Goal: Complete application form: Complete application form

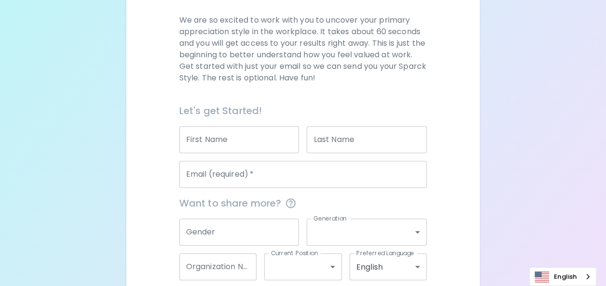
scroll to position [145, 0]
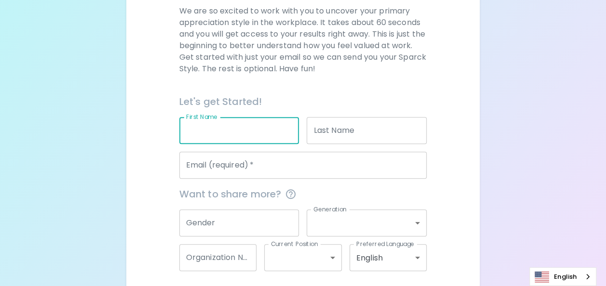
click at [240, 129] on input "First Name" at bounding box center [239, 130] width 120 height 27
type input "ท"
type input "monsuda"
click at [337, 127] on input "Last Name" at bounding box center [367, 130] width 120 height 27
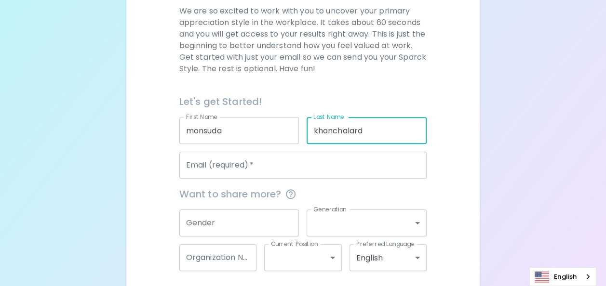
type input "khonchalard"
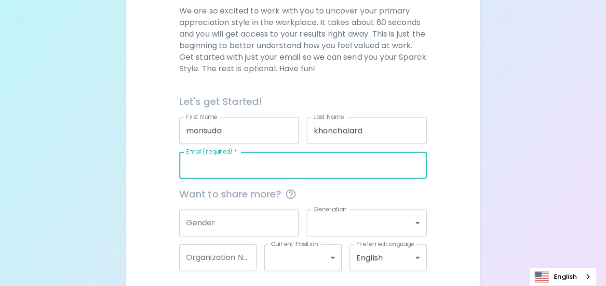
click at [263, 172] on input "Email (required)   *" at bounding box center [303, 165] width 248 height 27
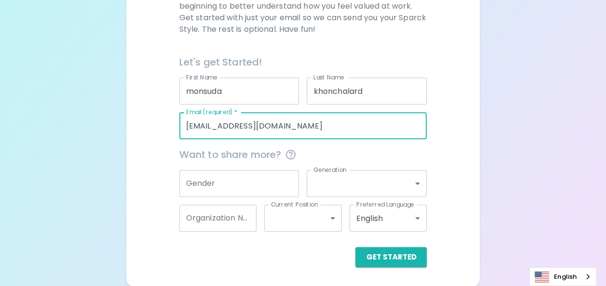
type input "[EMAIL_ADDRESS][DOMAIN_NAME]"
click at [279, 185] on input "Gender" at bounding box center [239, 183] width 120 height 27
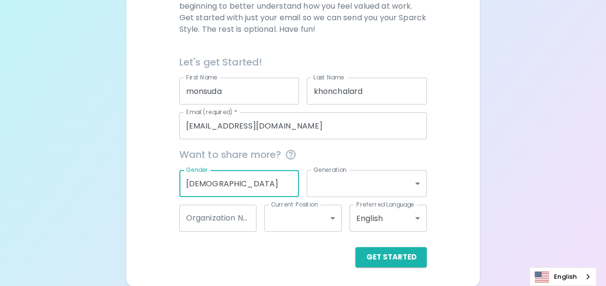
type input "[DEMOGRAPHIC_DATA]"
click at [332, 185] on body "Sparck Appreciation Style Quiz We are so excited to work with you to uncover yo…" at bounding box center [303, 51] width 606 height 471
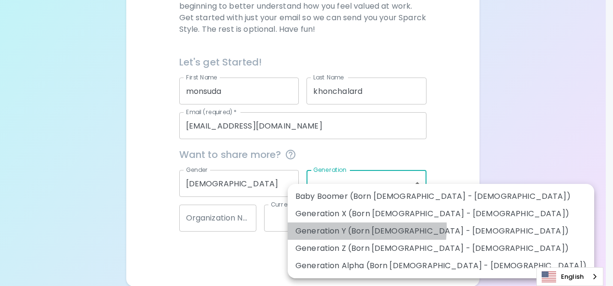
click at [331, 228] on li "Generation Y (Born [DEMOGRAPHIC_DATA] - [DEMOGRAPHIC_DATA])" at bounding box center [441, 231] width 307 height 17
type input "generation_y"
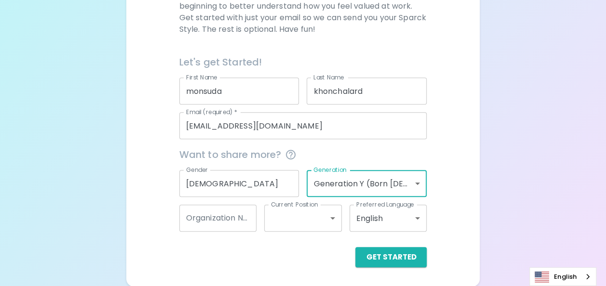
click at [235, 224] on input "Organization Name" at bounding box center [218, 218] width 78 height 27
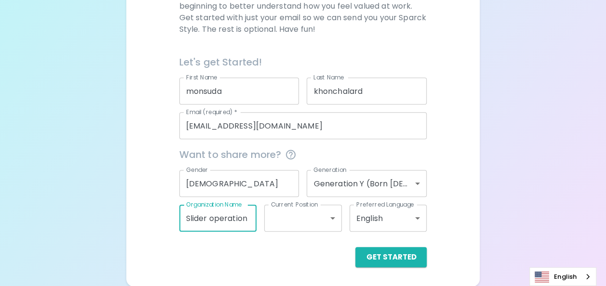
type input "Slider operation"
click at [319, 244] on div "Get Started" at bounding box center [300, 250] width 256 height 36
click at [325, 223] on body "Sparck Appreciation Style Quiz We are so excited to work with you to uncover yo…" at bounding box center [303, 51] width 606 height 471
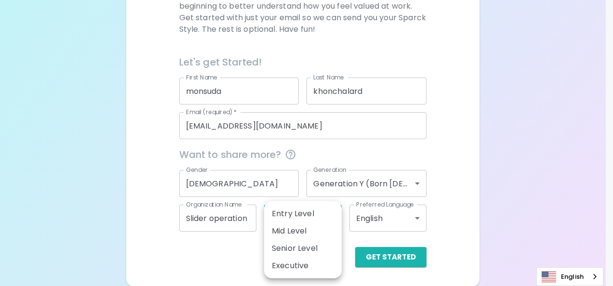
click at [308, 251] on li "Senior Level" at bounding box center [303, 248] width 78 height 17
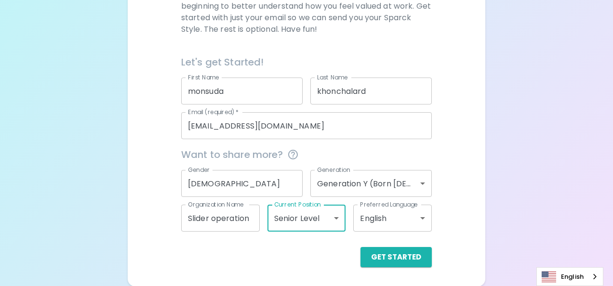
click at [320, 215] on body "Sparck Appreciation Style Quiz We are so excited to work with you to uncover yo…" at bounding box center [306, 51] width 613 height 471
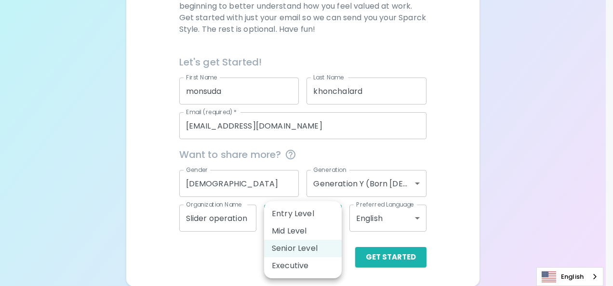
click at [300, 230] on li "Mid Level" at bounding box center [303, 231] width 78 height 17
type input "mid_level"
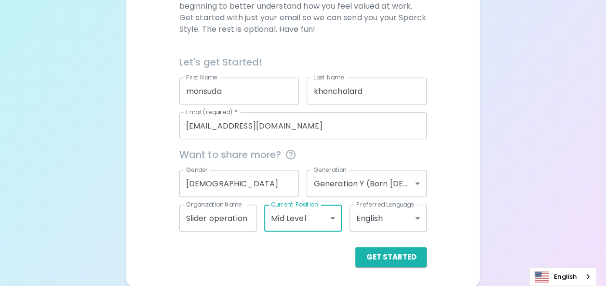
click at [316, 244] on div "Get Started" at bounding box center [300, 250] width 256 height 36
click at [329, 222] on body "Sparck Appreciation Style Quiz We are so excited to work with you to uncover yo…" at bounding box center [306, 51] width 613 height 471
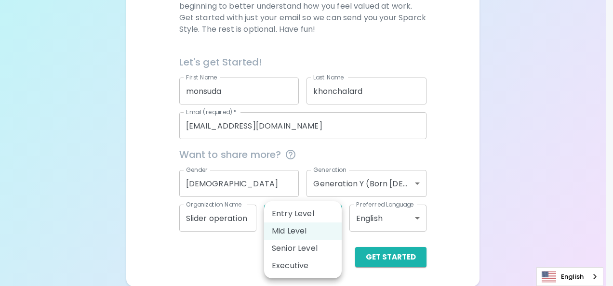
click at [321, 233] on li "Mid Level" at bounding box center [303, 231] width 78 height 17
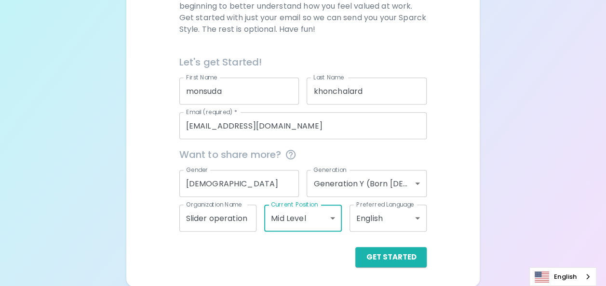
click at [329, 256] on div "Get Started" at bounding box center [303, 257] width 248 height 20
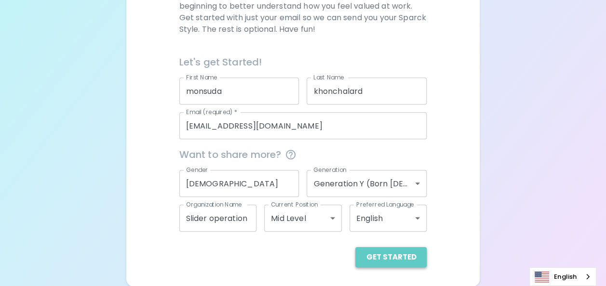
click at [397, 258] on button "Get Started" at bounding box center [390, 257] width 71 height 20
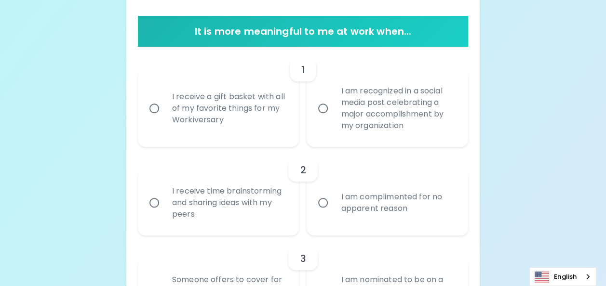
click at [272, 131] on div "I receive a gift basket with all of my favorite things for my Workiversary" at bounding box center [229, 109] width 130 height 58
click at [164, 119] on input "I receive a gift basket with all of my favorite things for my Workiversary" at bounding box center [154, 108] width 20 height 20
radio input "true"
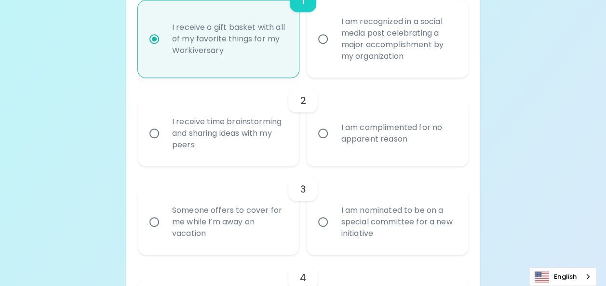
scroll to position [261, 0]
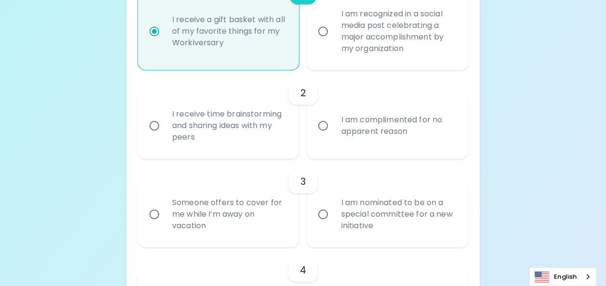
click at [207, 132] on div "I receive time brainstorming and sharing ideas with my peers" at bounding box center [229, 126] width 130 height 58
click at [164, 132] on input "I receive time brainstorming and sharing ideas with my peers" at bounding box center [154, 126] width 20 height 20
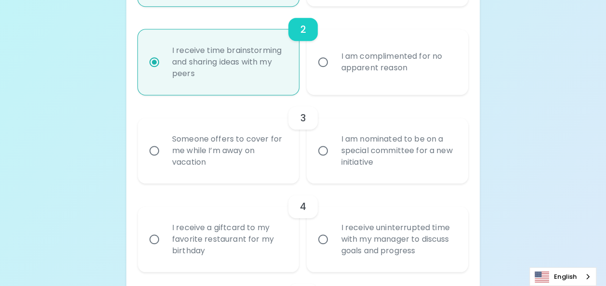
scroll to position [339, 0]
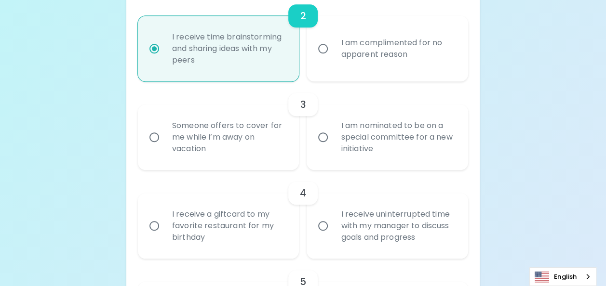
radio input "true"
click at [252, 138] on div "Someone offers to cover for me while I’m away on vacation" at bounding box center [229, 138] width 130 height 58
click at [164, 138] on input "Someone offers to cover for me while I’m away on vacation" at bounding box center [154, 137] width 20 height 20
radio input "false"
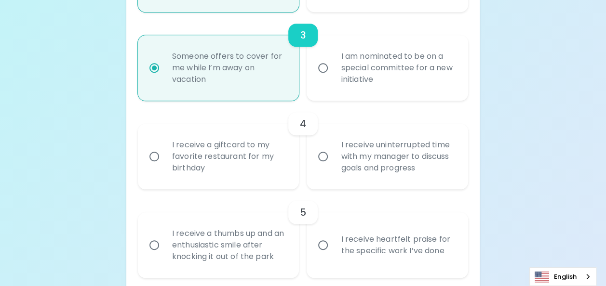
scroll to position [416, 0]
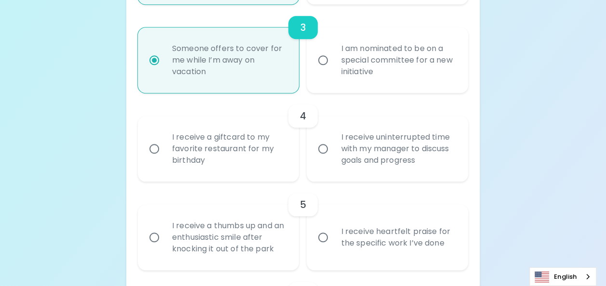
radio input "true"
click at [249, 151] on div "I receive a giftcard to my favorite restaurant for my birthday" at bounding box center [229, 149] width 130 height 58
click at [164, 151] on input "I receive a giftcard to my favorite restaurant for my birthday" at bounding box center [154, 149] width 20 height 20
radio input "false"
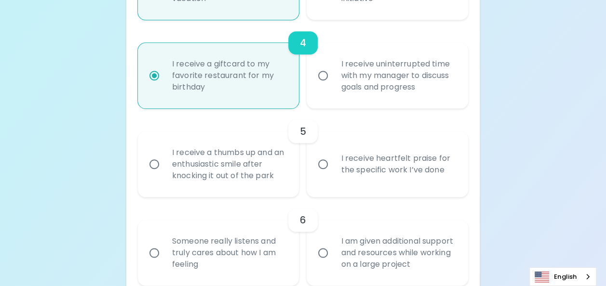
scroll to position [493, 0]
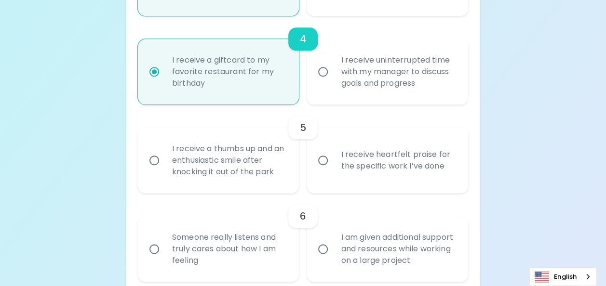
radio input "true"
click at [375, 169] on div "I receive heartfelt praise for the specific work I’ve done" at bounding box center [398, 160] width 130 height 46
click at [333, 169] on input "I receive heartfelt praise for the specific work I’ve done" at bounding box center [323, 160] width 20 height 20
radio input "false"
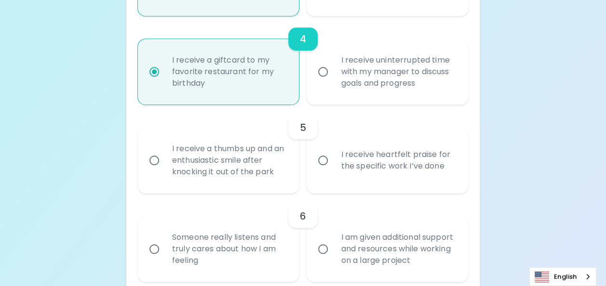
radio input "false"
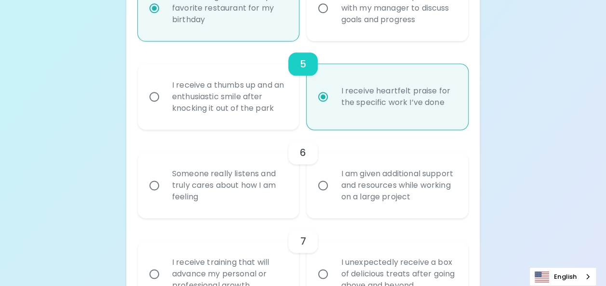
scroll to position [570, 0]
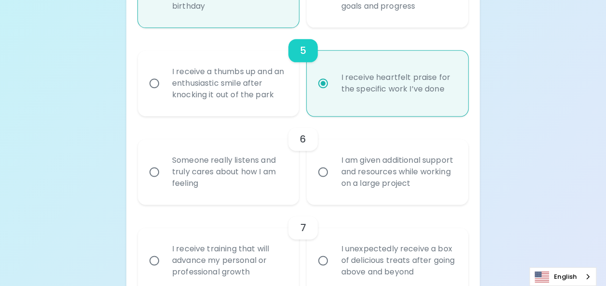
radio input "true"
click at [340, 186] on div "I am given additional support and resources while working on a large project" at bounding box center [398, 172] width 130 height 58
click at [333, 182] on input "I am given additional support and resources while working on a large project" at bounding box center [323, 172] width 20 height 20
radio input "false"
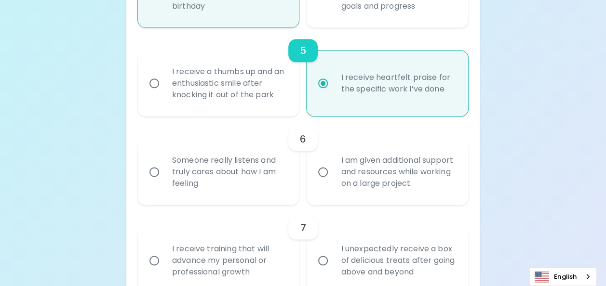
radio input "false"
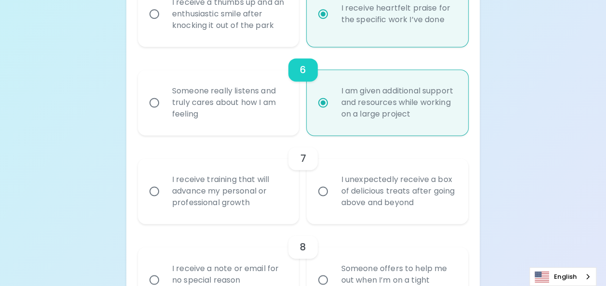
scroll to position [647, 0]
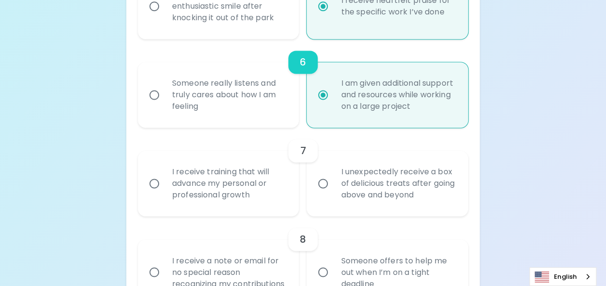
radio input "true"
click at [272, 184] on div "I receive training that will advance my personal or professional growth" at bounding box center [229, 184] width 130 height 58
click at [164, 184] on input "I receive training that will advance my personal or professional growth" at bounding box center [154, 184] width 20 height 20
radio input "false"
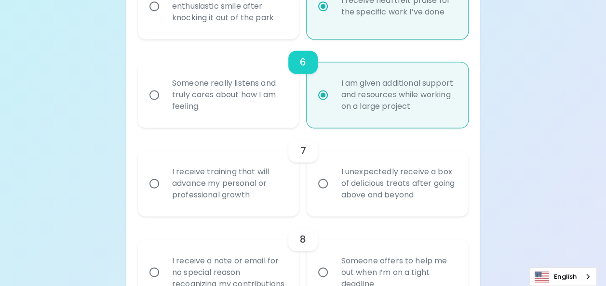
radio input "false"
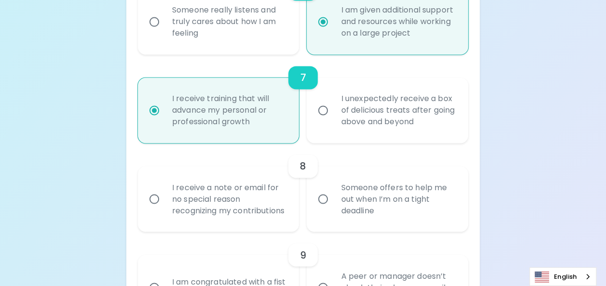
scroll to position [724, 0]
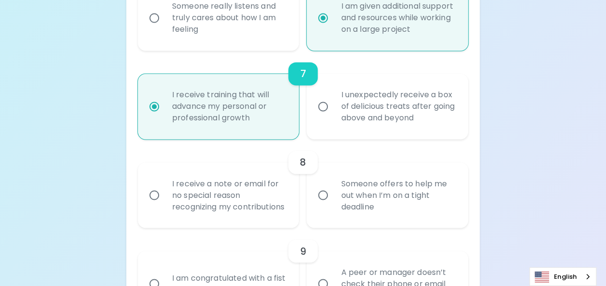
radio input "true"
click at [277, 213] on div "I receive a note or email for no special reason recognizing my contributions" at bounding box center [229, 195] width 130 height 58
click at [164, 205] on input "I receive a note or email for no special reason recognizing my contributions" at bounding box center [154, 195] width 20 height 20
radio input "false"
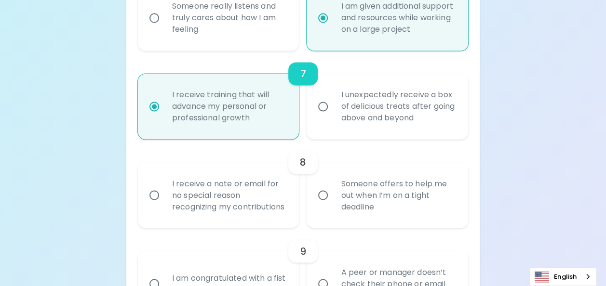
radio input "false"
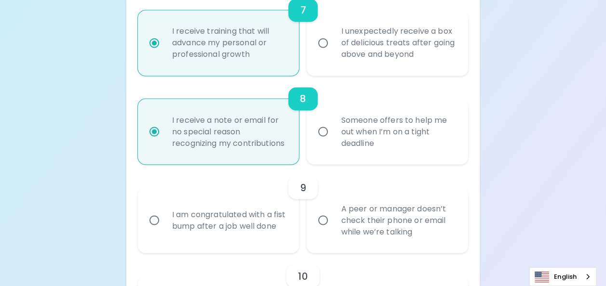
scroll to position [802, 0]
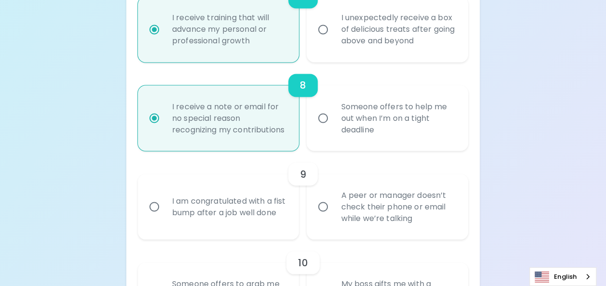
radio input "true"
click at [345, 138] on div "Someone offers to help me out when I’m on a tight deadline" at bounding box center [398, 118] width 130 height 58
click at [333, 128] on input "Someone offers to help me out when I’m on a tight deadline" at bounding box center [323, 118] width 20 height 20
radio input "false"
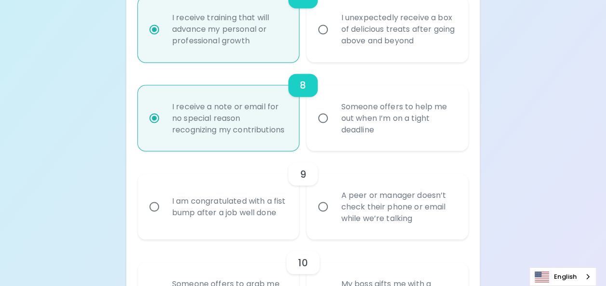
radio input "false"
radio input "true"
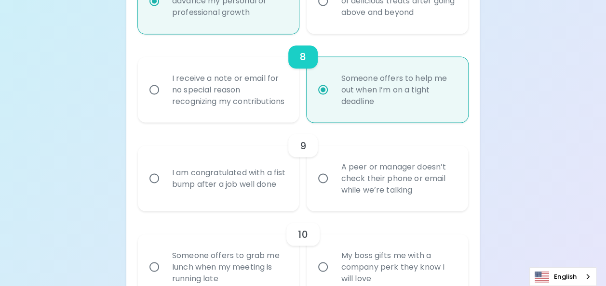
scroll to position [850, 0]
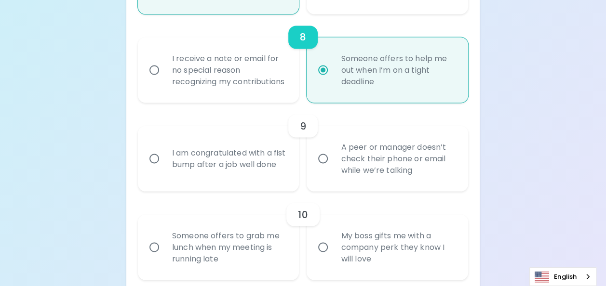
radio input "true"
click at [257, 177] on div "I am congratulated with a fist bump after a job well done" at bounding box center [229, 159] width 130 height 46
click at [164, 169] on input "I am congratulated with a fist bump after a job well done" at bounding box center [154, 159] width 20 height 20
radio input "false"
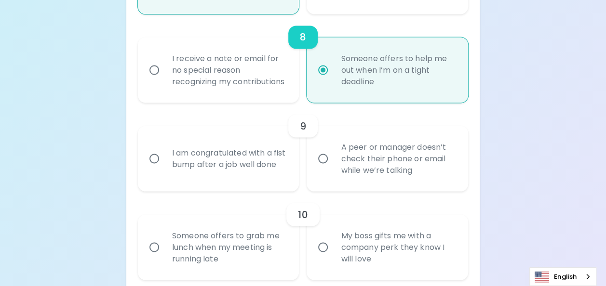
radio input "false"
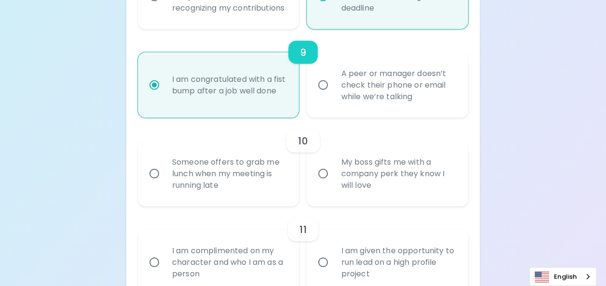
scroll to position [927, 0]
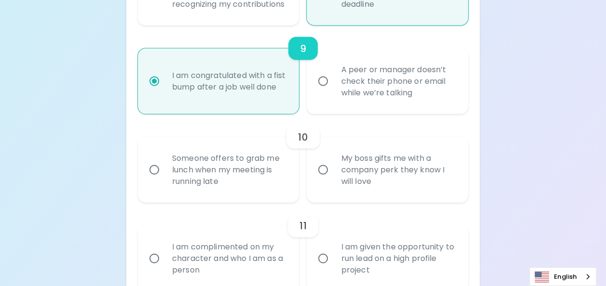
radio input "true"
click at [342, 183] on div "My boss gifts me with a company perk they know I will love" at bounding box center [398, 170] width 130 height 58
click at [333, 180] on input "My boss gifts me with a company perk they know I will love" at bounding box center [323, 170] width 20 height 20
radio input "false"
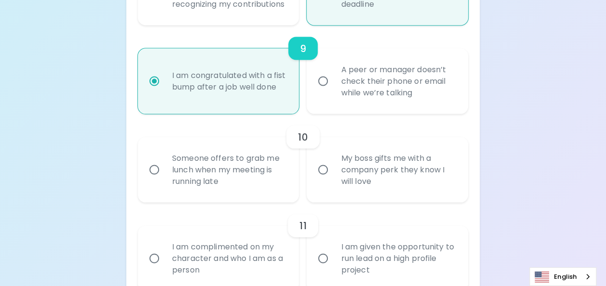
radio input "false"
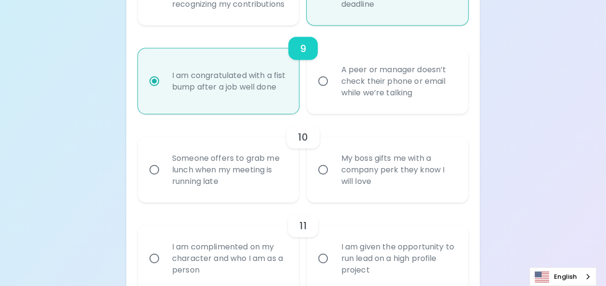
radio input "false"
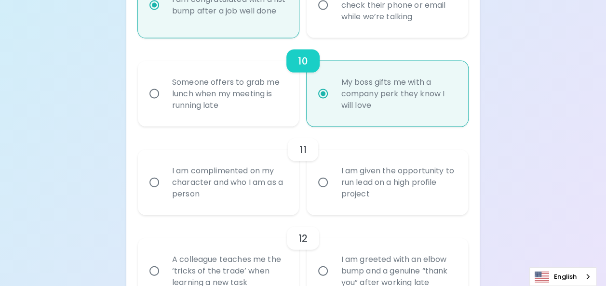
scroll to position [1004, 0]
radio input "true"
click at [266, 198] on div "I am complimented on my character and who I am as a person" at bounding box center [229, 182] width 130 height 58
click at [164, 192] on input "I am complimented on my character and who I am as a person" at bounding box center [154, 182] width 20 height 20
radio input "false"
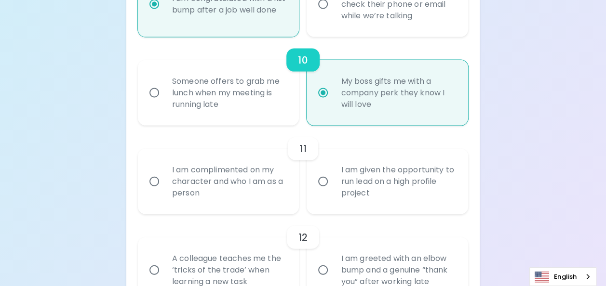
radio input "false"
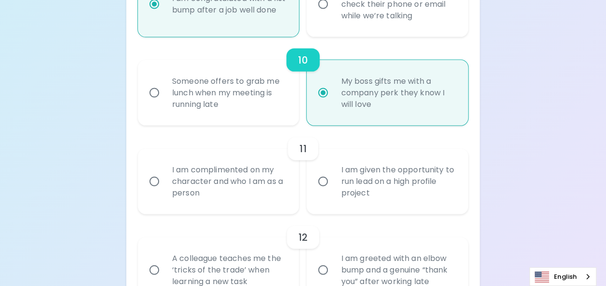
radio input "false"
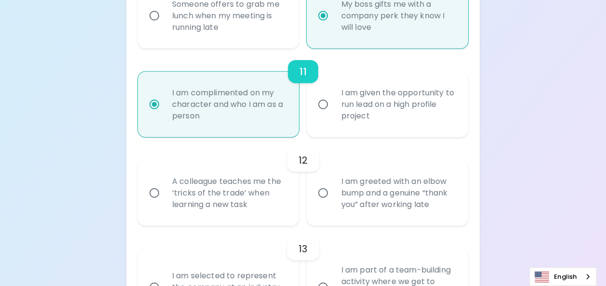
scroll to position [1130, 0]
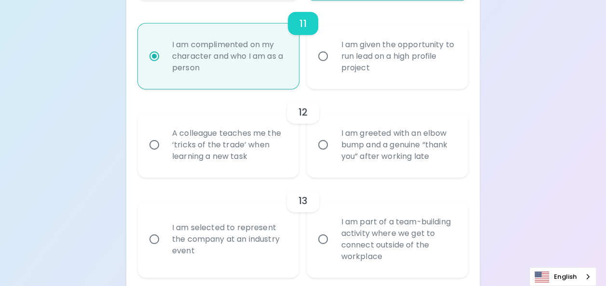
radio input "true"
click at [257, 170] on div "A colleague teaches me the ‘tricks of the trade’ when learning a new task" at bounding box center [229, 145] width 130 height 58
click at [164, 155] on input "A colleague teaches me the ‘tricks of the trade’ when learning a new task" at bounding box center [154, 145] width 20 height 20
radio input "false"
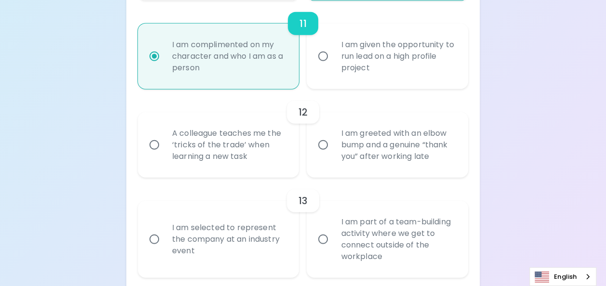
radio input "false"
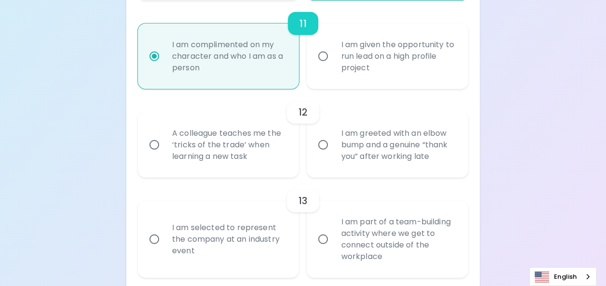
radio input "false"
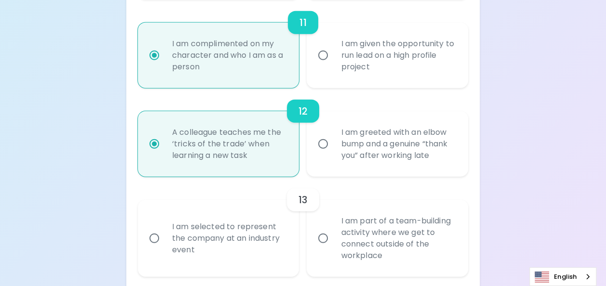
scroll to position [1207, 0]
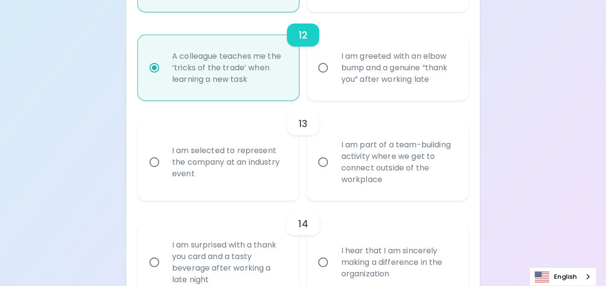
radio input "true"
click at [359, 180] on div "I am part of a team-building activity where we get to connect outside of the wo…" at bounding box center [398, 162] width 130 height 69
click at [333, 173] on input "I am part of a team-building activity where we get to connect outside of the wo…" at bounding box center [323, 162] width 20 height 20
radio input "false"
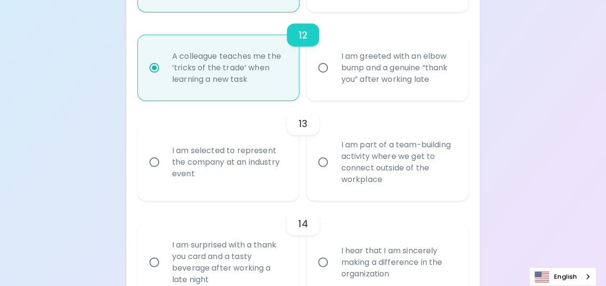
radio input "false"
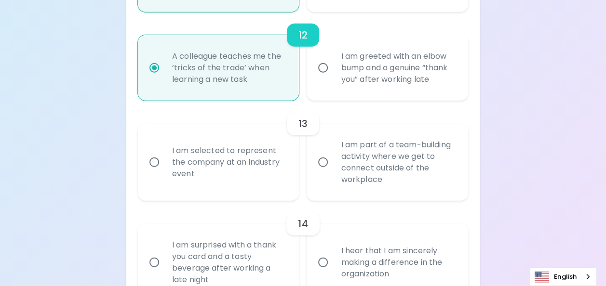
radio input "false"
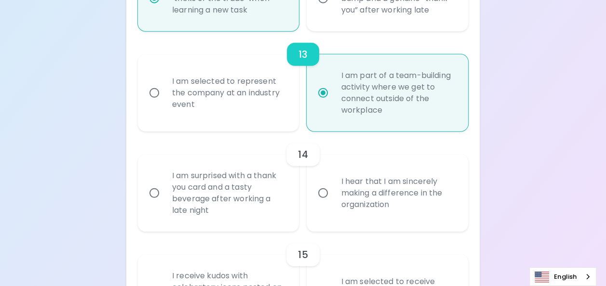
scroll to position [1284, 0]
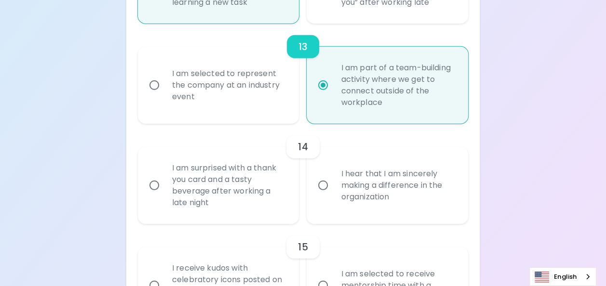
radio input "true"
click at [368, 204] on div "I hear that I am sincerely making a difference in the organization" at bounding box center [398, 186] width 130 height 58
click at [333, 196] on input "I hear that I am sincerely making a difference in the organization" at bounding box center [323, 186] width 20 height 20
radio input "false"
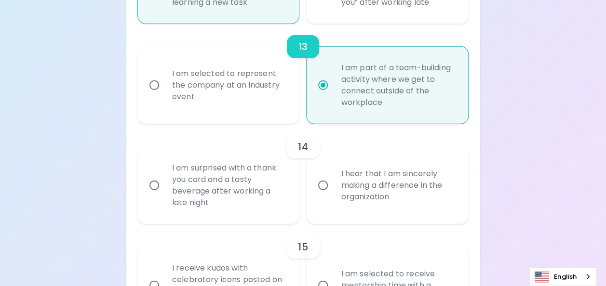
radio input "false"
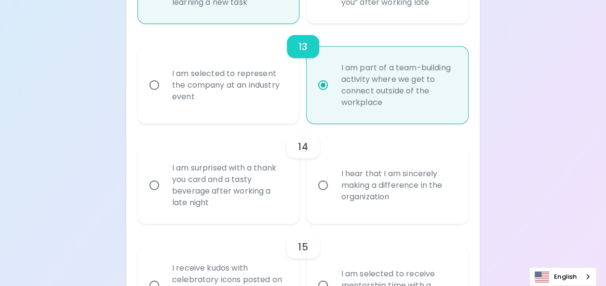
radio input "false"
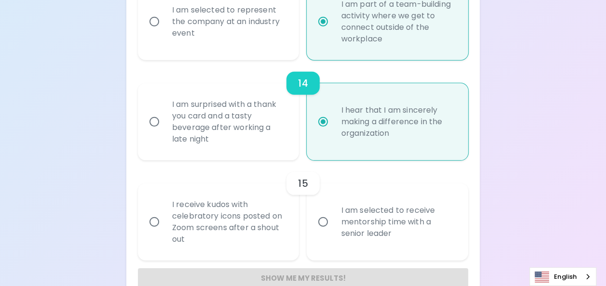
scroll to position [1361, 0]
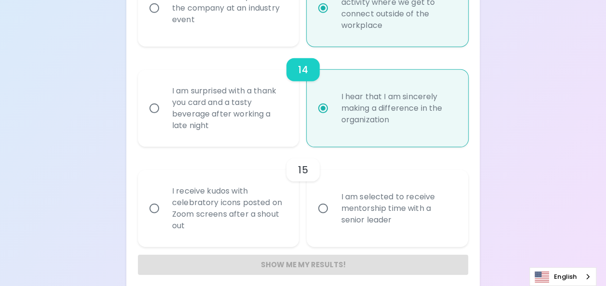
radio input "true"
click at [343, 220] on div "I am selected to receive mentorship time with a senior leader" at bounding box center [398, 209] width 130 height 58
click at [333, 219] on input "I am selected to receive mentorship time with a senior leader" at bounding box center [323, 209] width 20 height 20
radio input "false"
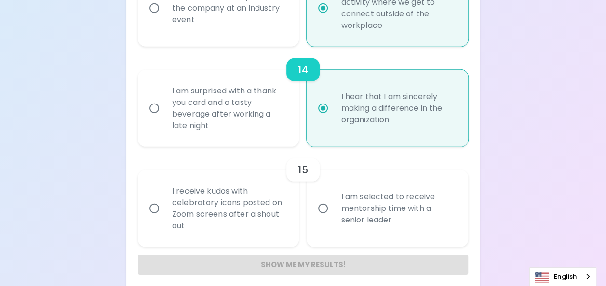
radio input "false"
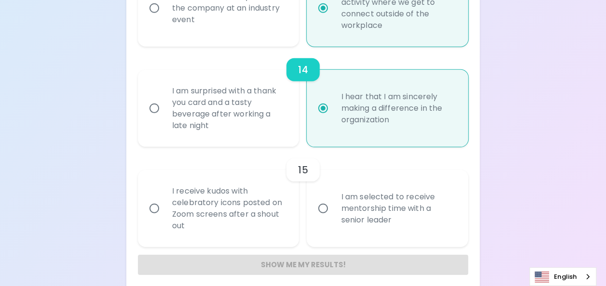
radio input "false"
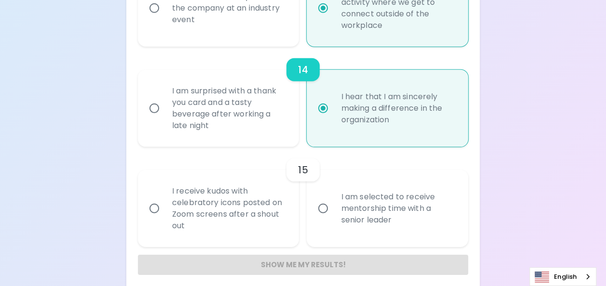
radio input "false"
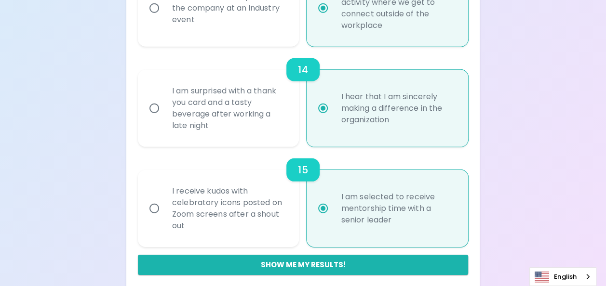
scroll to position [1380, 0]
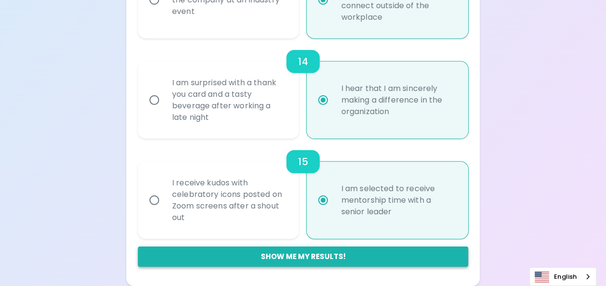
radio input "true"
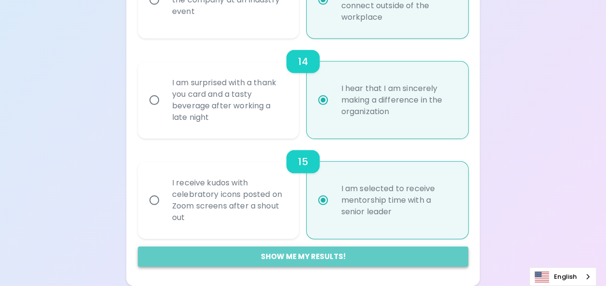
click at [340, 253] on button "Show me my results!" at bounding box center [303, 257] width 330 height 20
radio input "false"
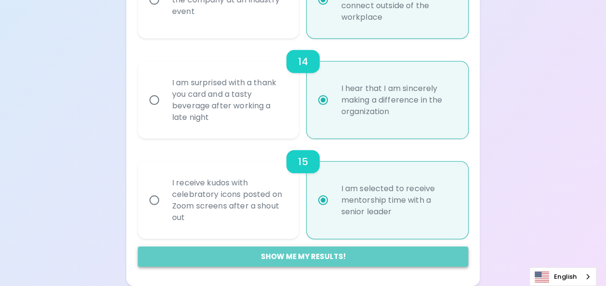
radio input "false"
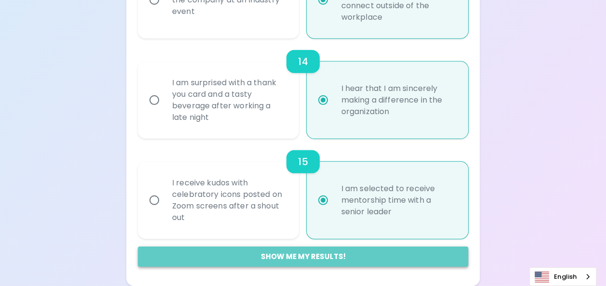
radio input "false"
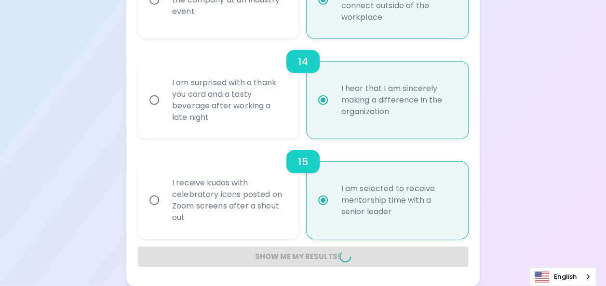
radio input "false"
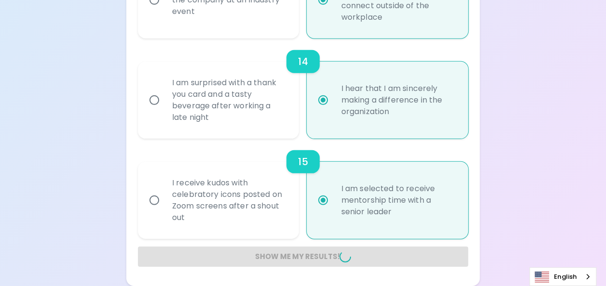
radio input "false"
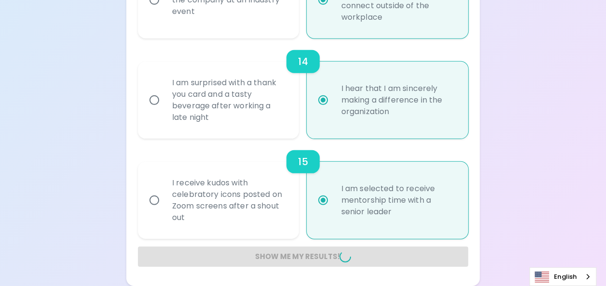
radio input "false"
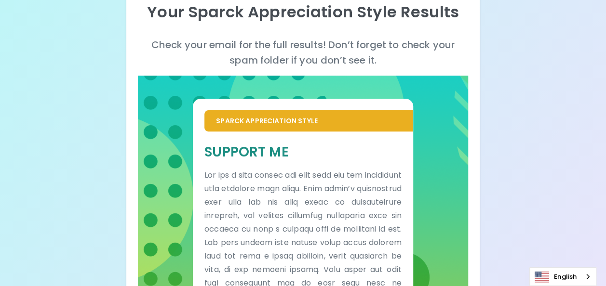
scroll to position [113, 0]
